Goal: Information Seeking & Learning: Learn about a topic

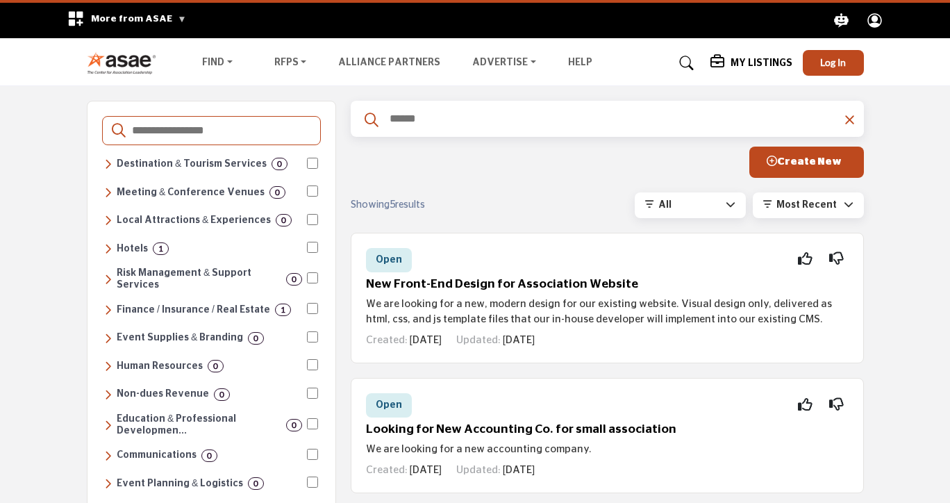
click at [131, 59] on img at bounding box center [125, 62] width 77 height 23
click at [463, 119] on input "text" at bounding box center [613, 119] width 451 height 18
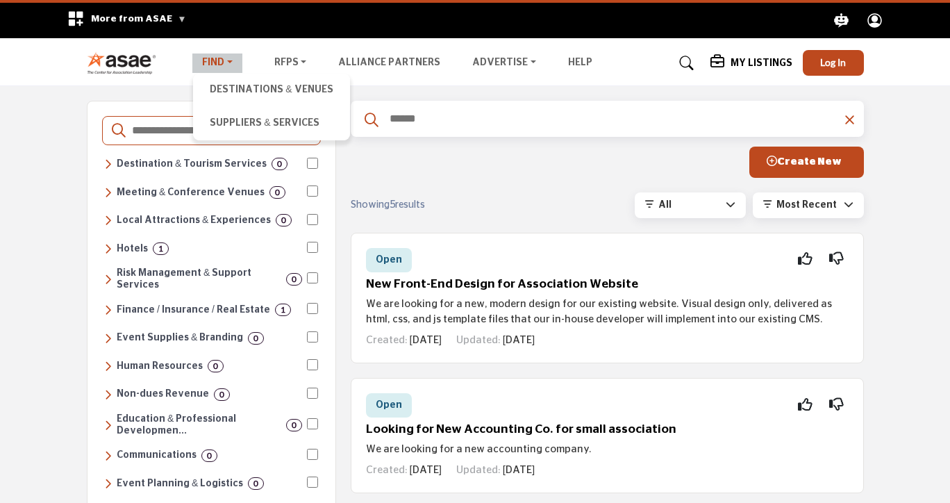
click at [207, 56] on link "Find" at bounding box center [217, 62] width 50 height 19
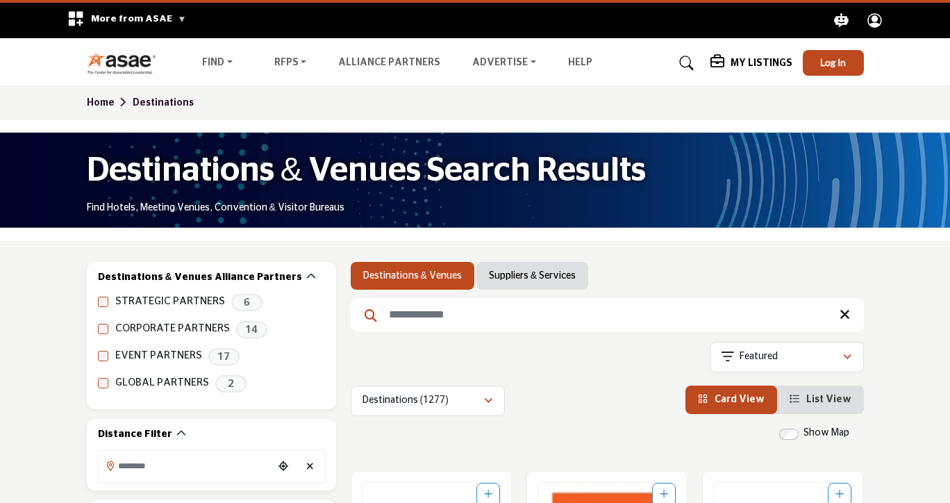
click at [547, 318] on input "Search Keyword" at bounding box center [607, 314] width 513 height 33
click at [540, 274] on link "Suppliers & Services" at bounding box center [532, 276] width 87 height 14
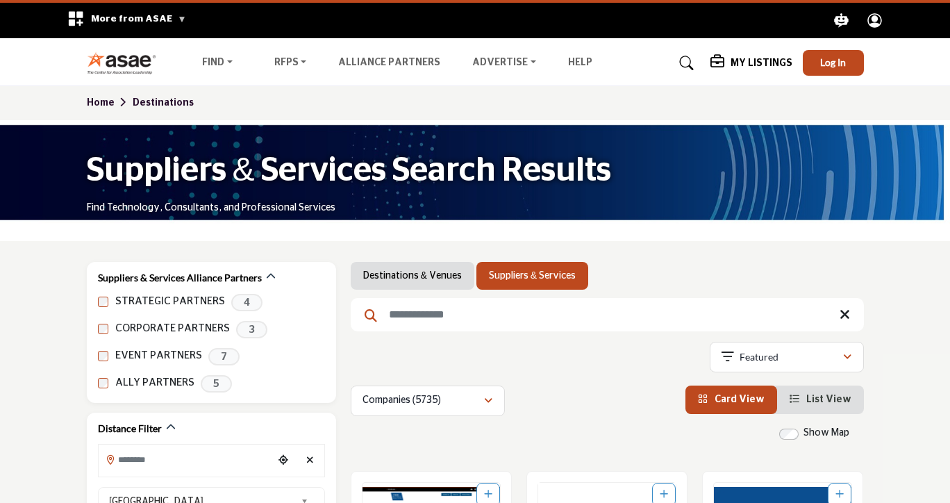
click at [551, 302] on input "Search Keyword" at bounding box center [607, 314] width 513 height 33
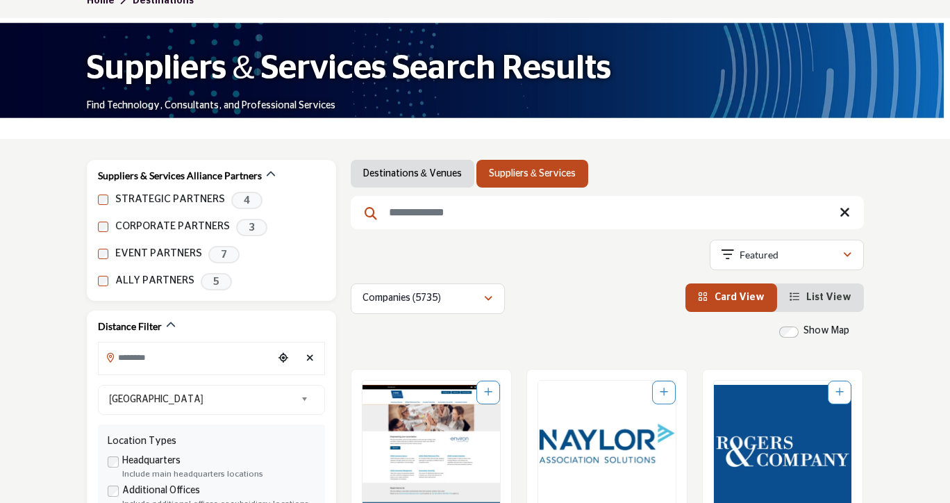
scroll to position [117, 0]
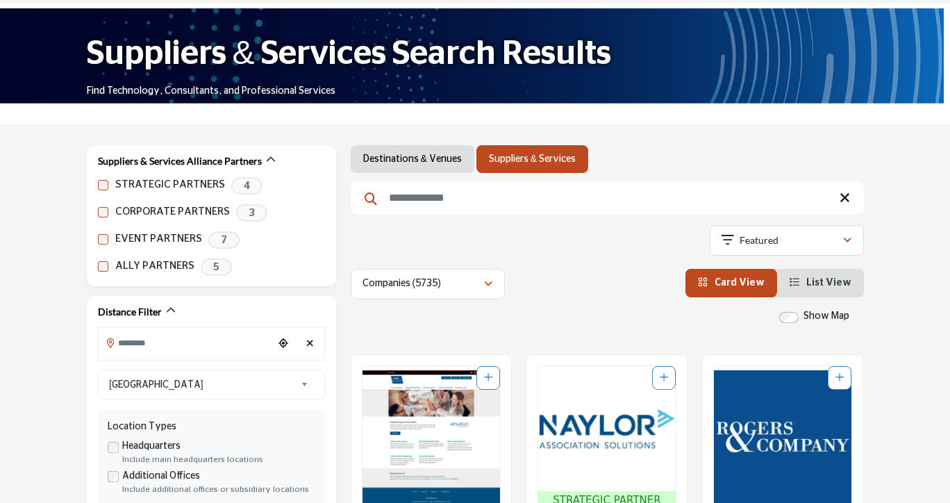
click at [423, 198] on input "Search Keyword" at bounding box center [607, 197] width 513 height 33
type input "**********"
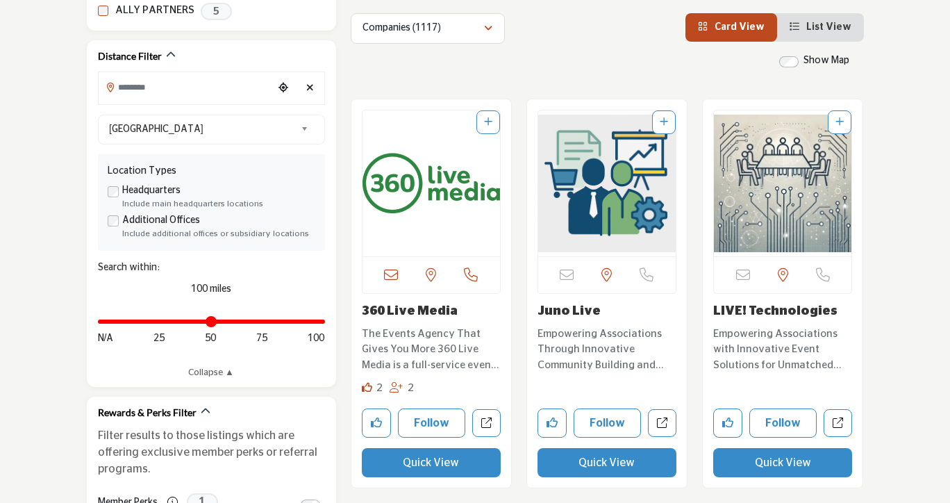
scroll to position [380, 0]
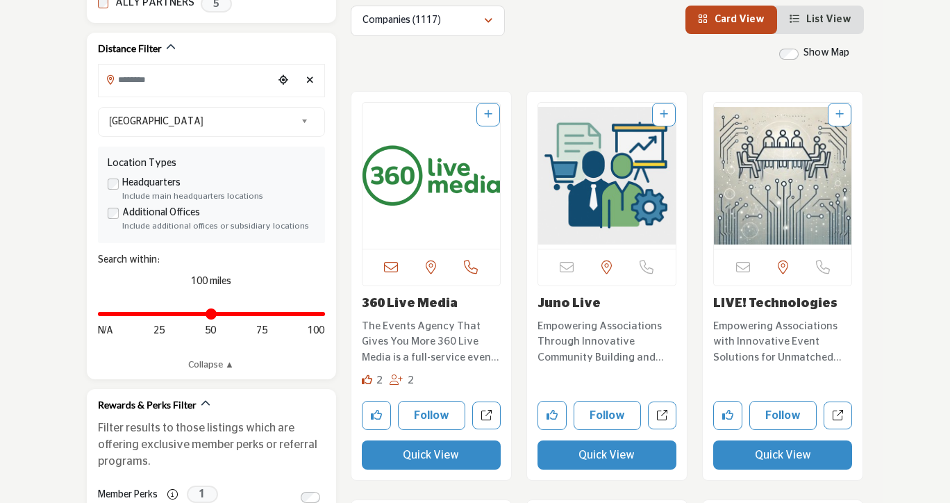
click at [406, 207] on img "Open Listing in new tab" at bounding box center [432, 176] width 138 height 146
click at [442, 456] on button "Quick View" at bounding box center [431, 454] width 139 height 29
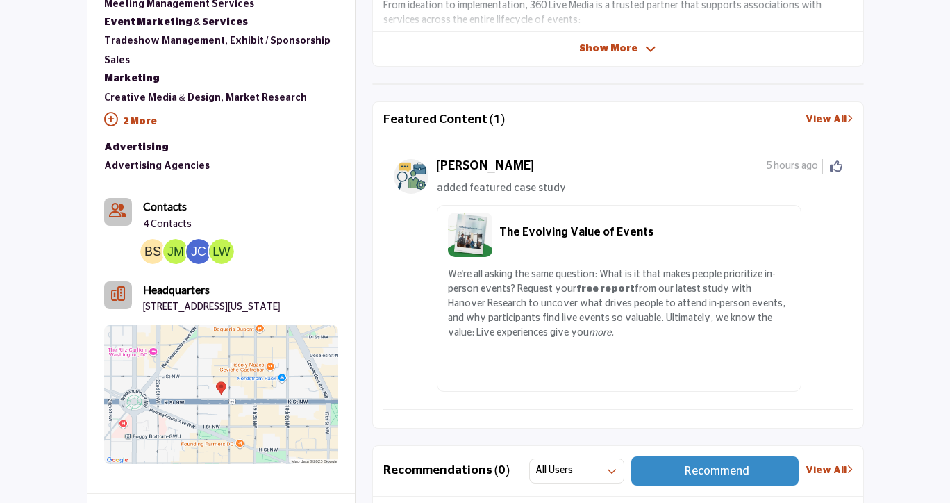
scroll to position [600, 0]
click at [817, 121] on link "View All" at bounding box center [829, 119] width 47 height 15
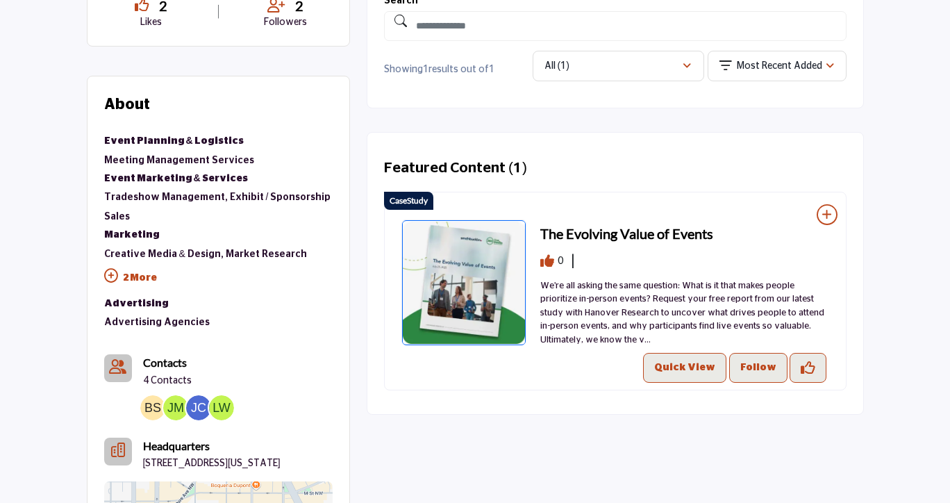
scroll to position [444, 0]
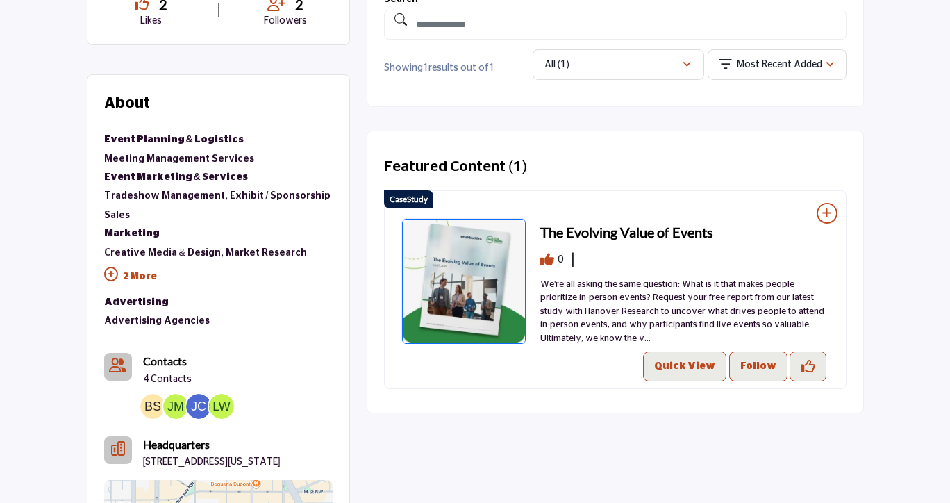
click at [451, 163] on h2 "Featured Content (1)" at bounding box center [455, 166] width 143 height 17
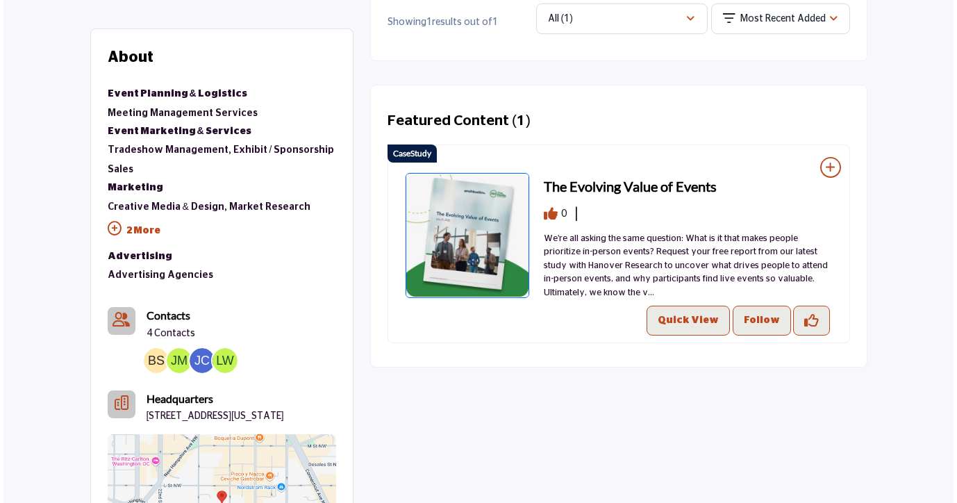
scroll to position [492, 0]
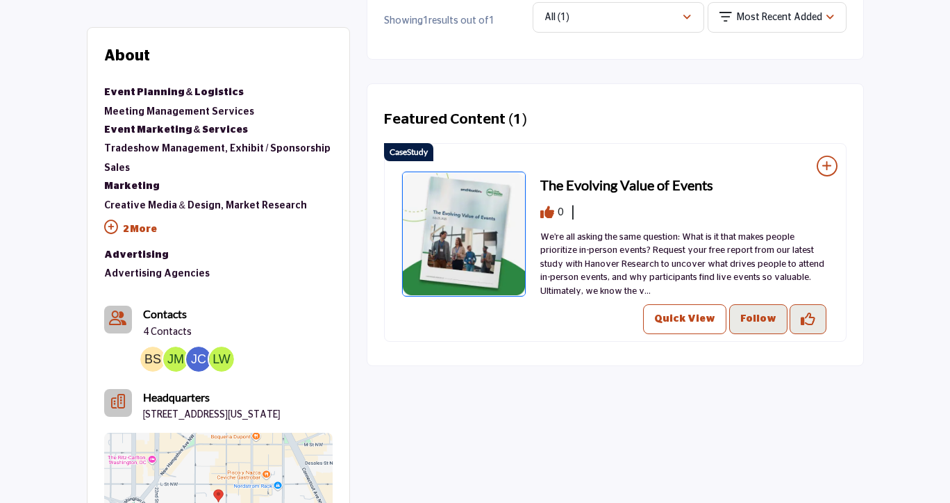
click at [688, 320] on p "Quick View" at bounding box center [684, 319] width 61 height 15
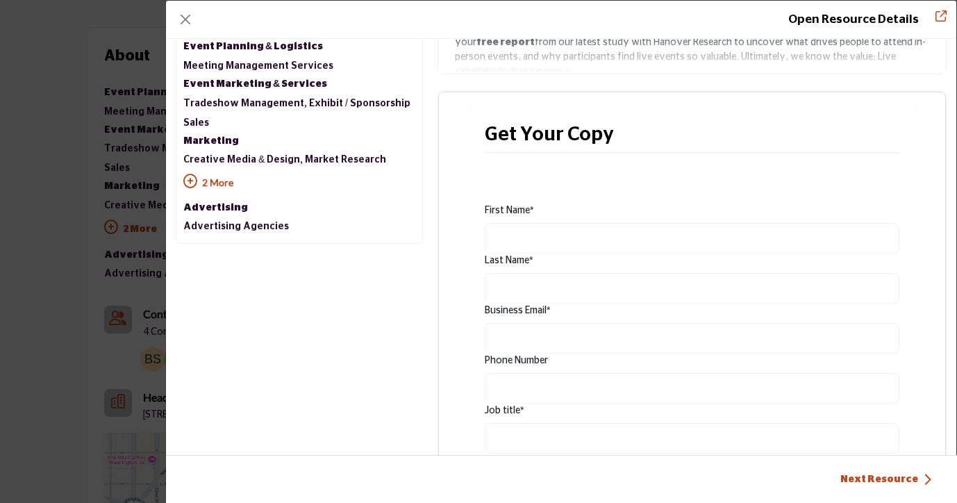
scroll to position [349, 0]
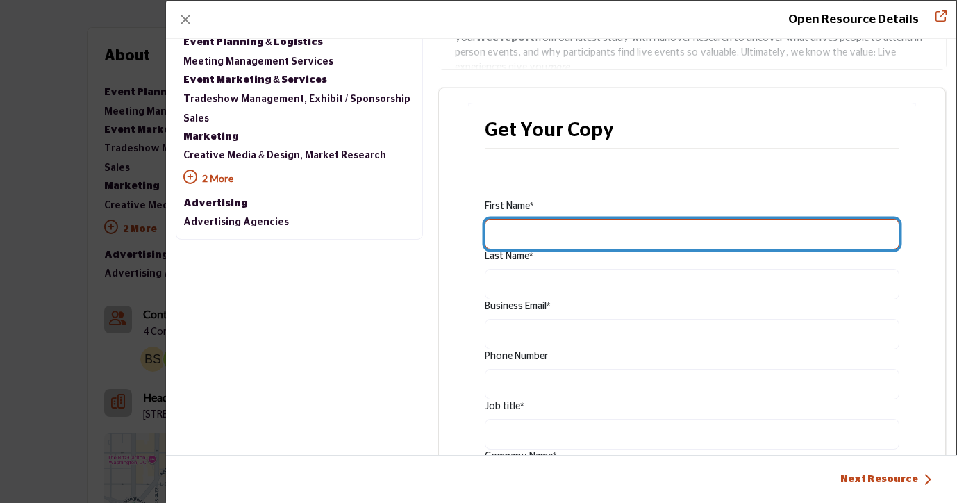
click at [547, 234] on input "Data Modal" at bounding box center [692, 234] width 415 height 31
type input "******"
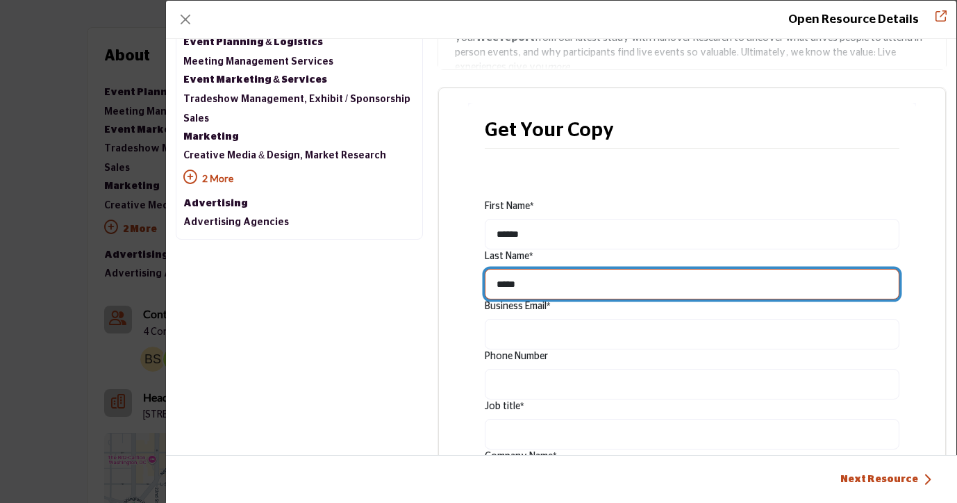
type input "*****"
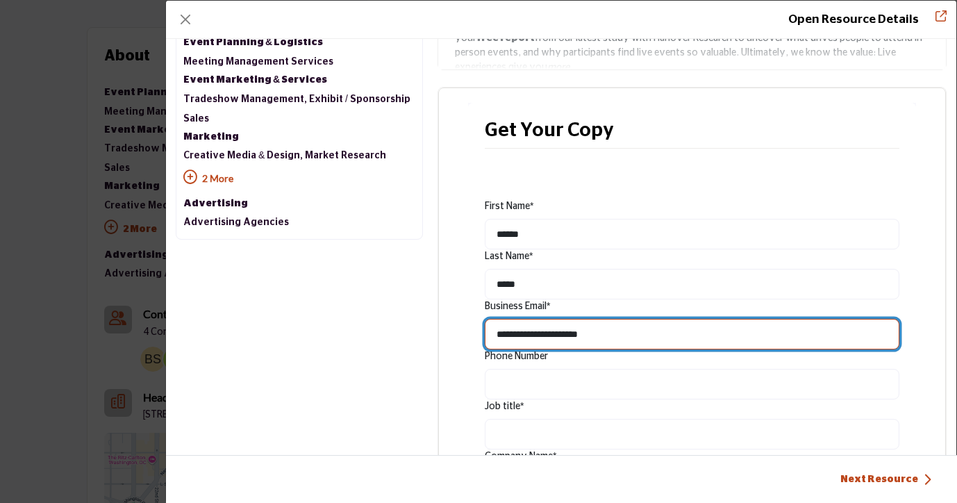
type input "**********"
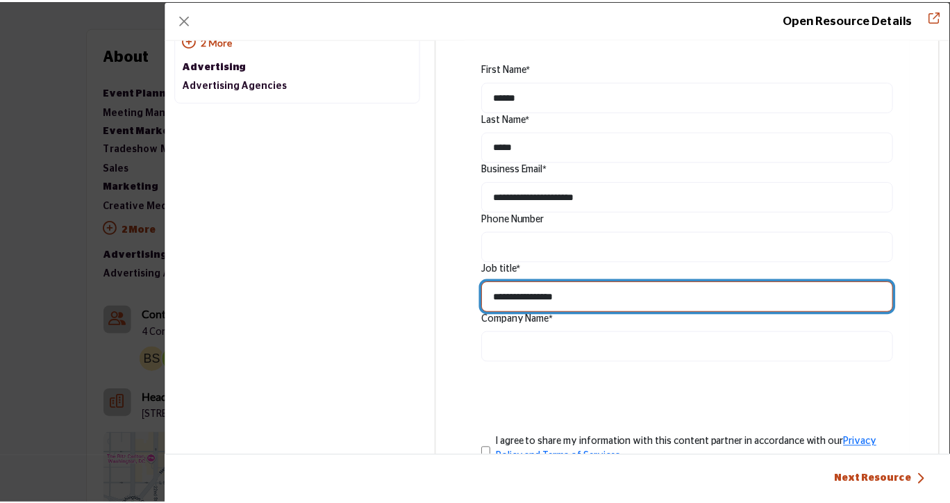
scroll to position [535, 0]
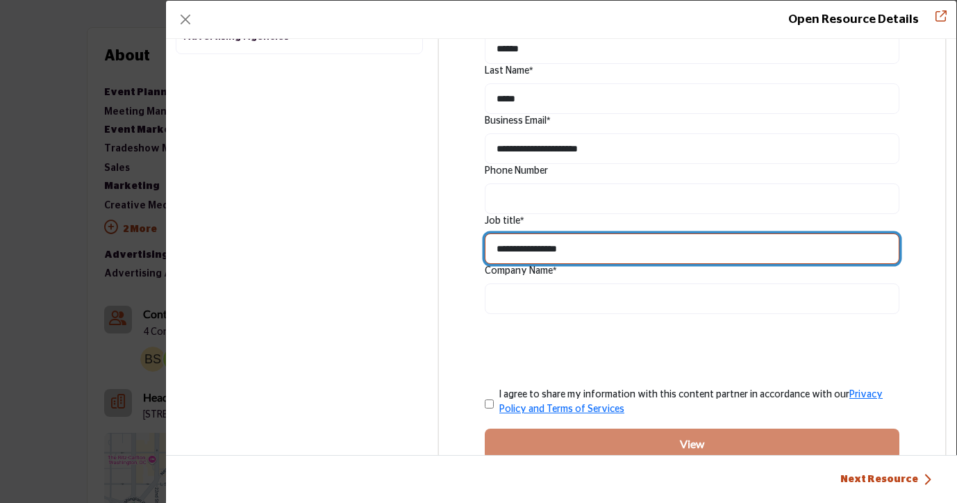
type input "**********"
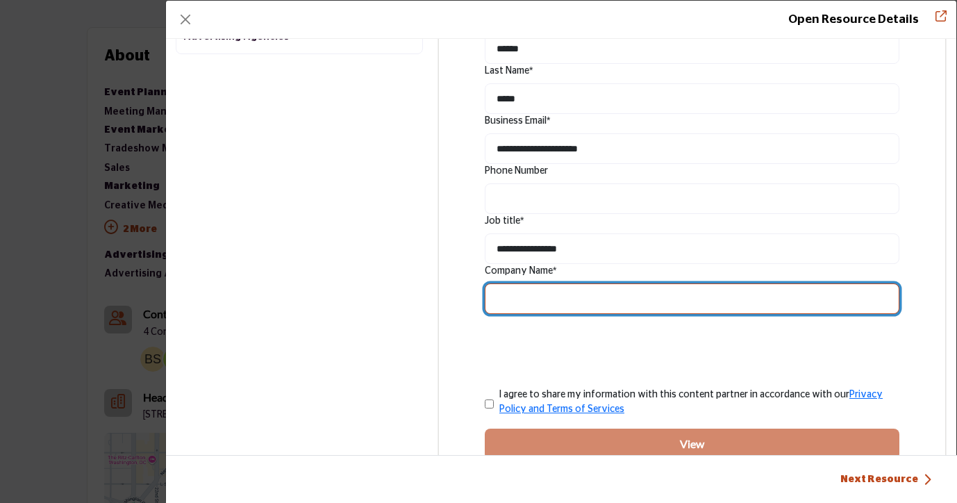
click at [555, 288] on input "Data Modal" at bounding box center [692, 298] width 415 height 31
type input "**********"
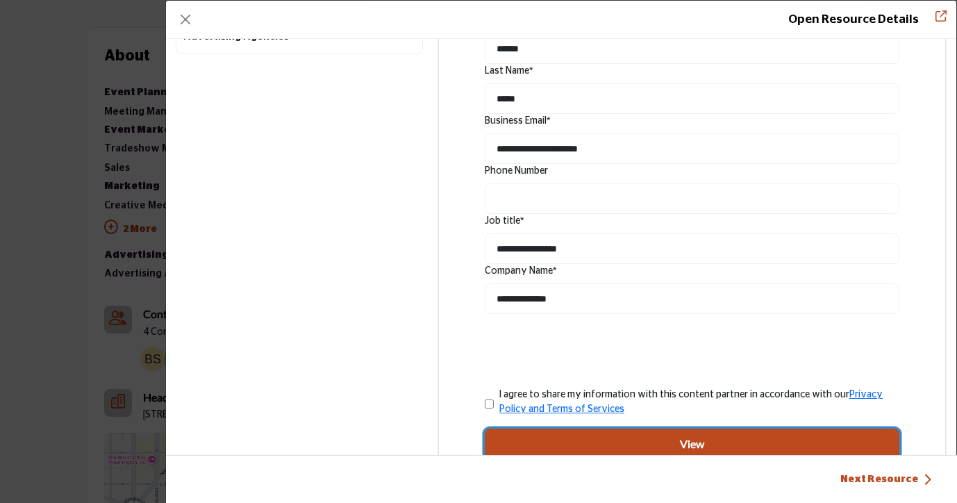
click at [558, 437] on button "View" at bounding box center [692, 444] width 415 height 31
click at [181, 22] on button "Close" at bounding box center [185, 19] width 19 height 19
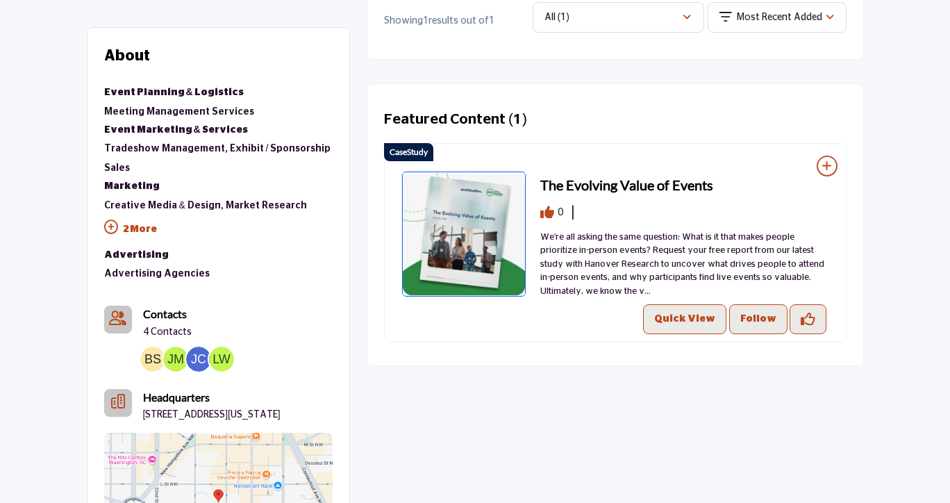
click at [76, 169] on section "2 Likes 2 Followers About Suppliers & Services Event Planning & Logistics Meeti…" at bounding box center [475, 303] width 950 height 783
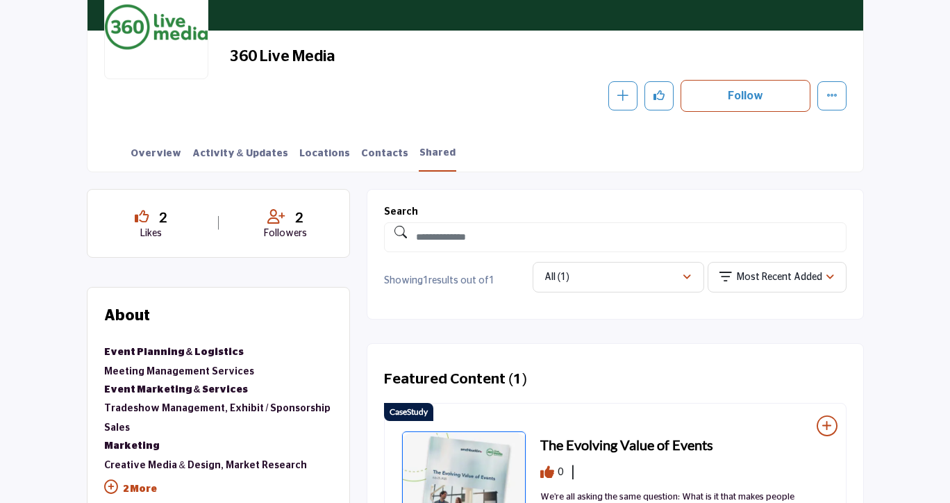
scroll to position [231, 0]
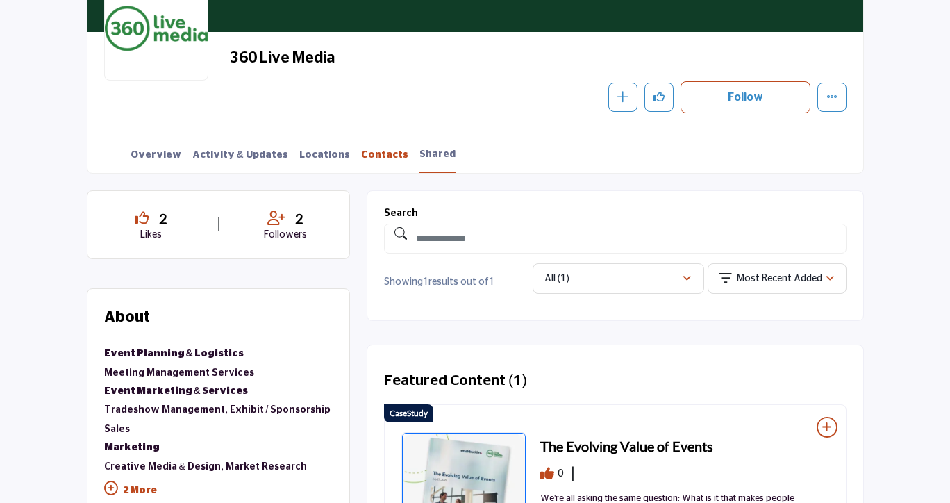
click at [360, 156] on link "Contacts" at bounding box center [384, 160] width 49 height 24
click at [150, 153] on link "Overview" at bounding box center [156, 160] width 52 height 24
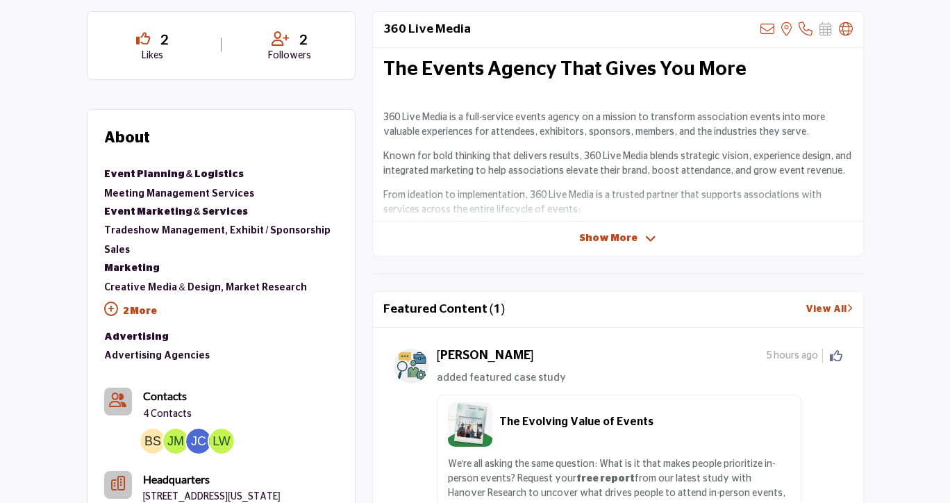
scroll to position [428, 0]
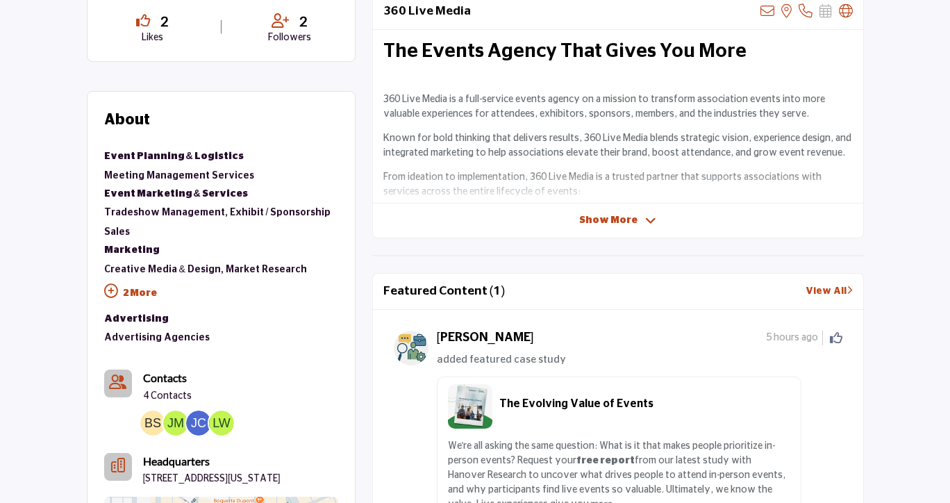
click at [597, 226] on span "Show More" at bounding box center [608, 220] width 58 height 15
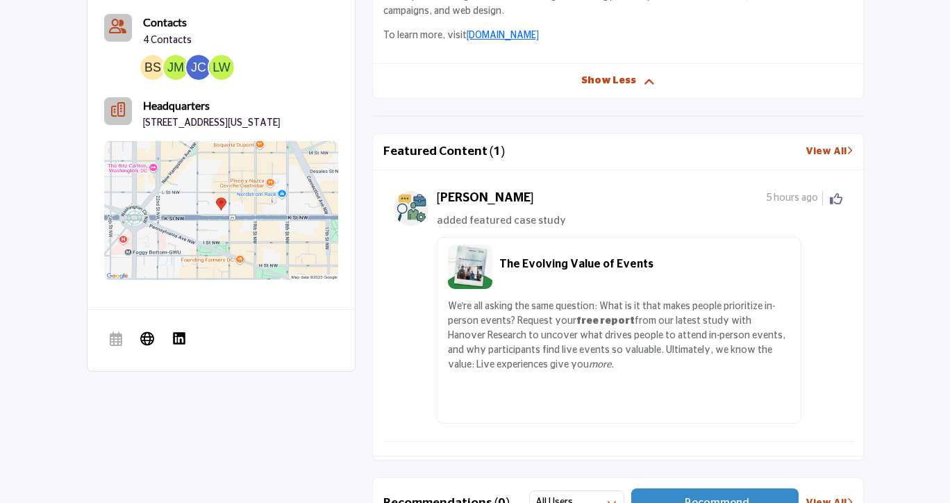
scroll to position [784, 0]
drag, startPoint x: 460, startPoint y: 197, endPoint x: 493, endPoint y: 197, distance: 32.6
click at [493, 197] on h5 "Christina B" at bounding box center [485, 197] width 97 height 15
click at [498, 197] on div "Christina B" at bounding box center [601, 197] width 329 height 15
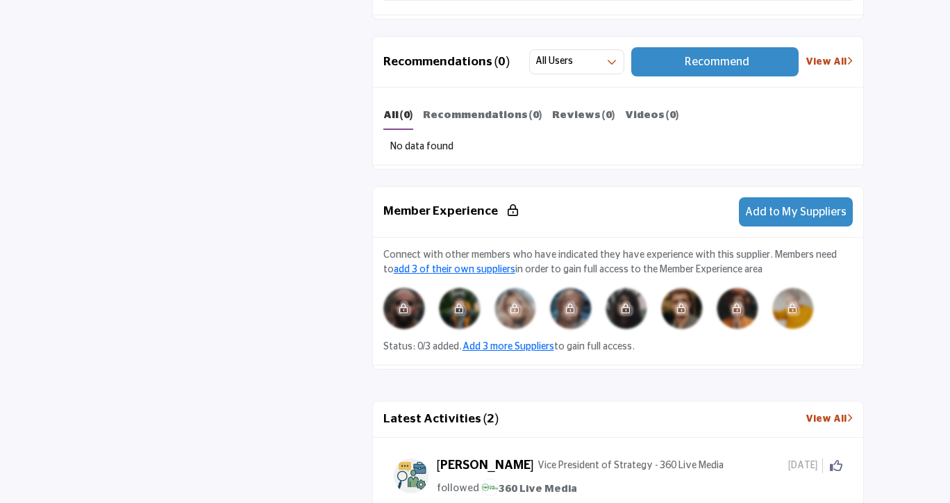
scroll to position [1233, 0]
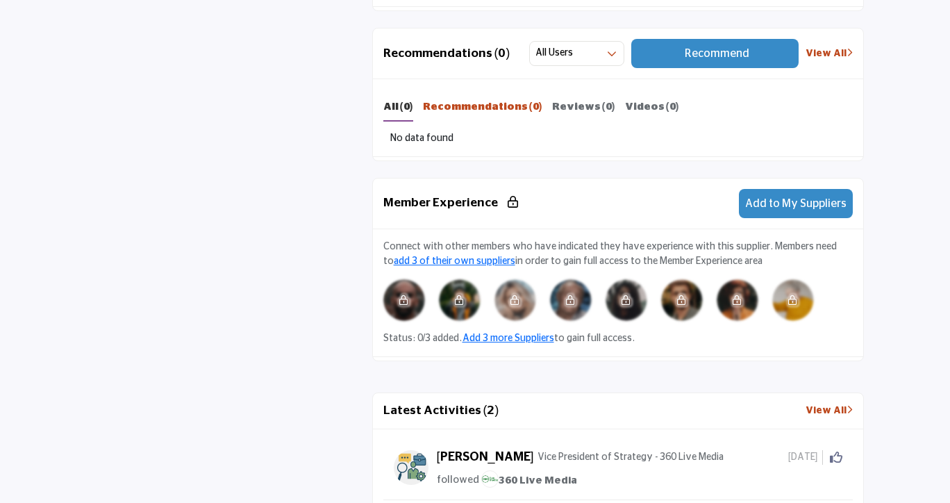
click at [447, 109] on b "Recommendations (0)" at bounding box center [482, 106] width 119 height 10
click at [391, 114] on div "All (0)" at bounding box center [398, 110] width 30 height 22
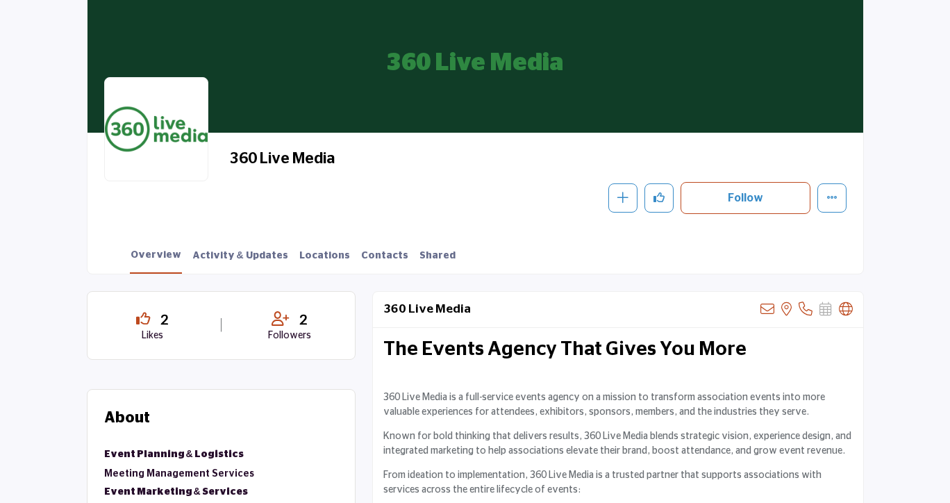
scroll to position [137, 0]
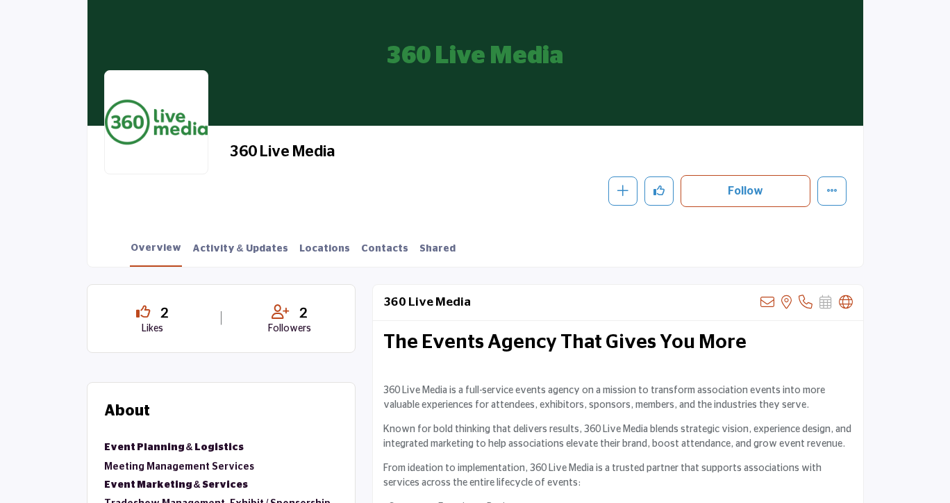
click at [145, 313] on icon at bounding box center [143, 312] width 14 height 14
click at [664, 193] on icon "Like" at bounding box center [659, 190] width 11 height 11
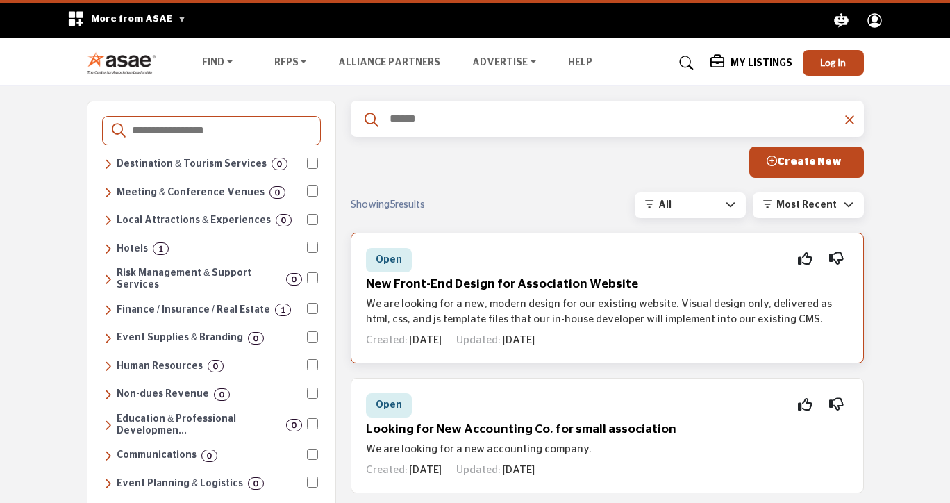
click at [570, 279] on h5 "New Front-End Design for Association Website" at bounding box center [607, 284] width 483 height 15
click at [442, 240] on div "Open Interested Not Interested New Front-End Design for Association Website We …" at bounding box center [607, 298] width 513 height 131
click at [566, 258] on div "Open Interested Not Interested" at bounding box center [607, 260] width 483 height 24
click at [554, 275] on div "Open Interested Not Interested New Front-End Design for Association Website We …" at bounding box center [607, 298] width 513 height 131
